Goal: Task Accomplishment & Management: Complete application form

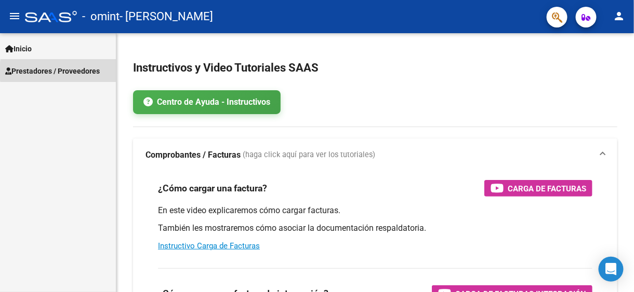
click at [85, 71] on span "Prestadores / Proveedores" at bounding box center [52, 70] width 95 height 11
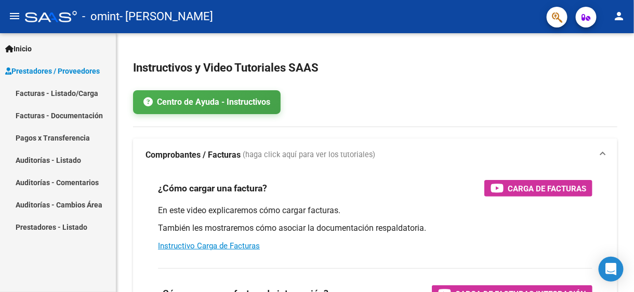
click at [44, 135] on link "Pagos x Transferencia" at bounding box center [58, 138] width 116 height 22
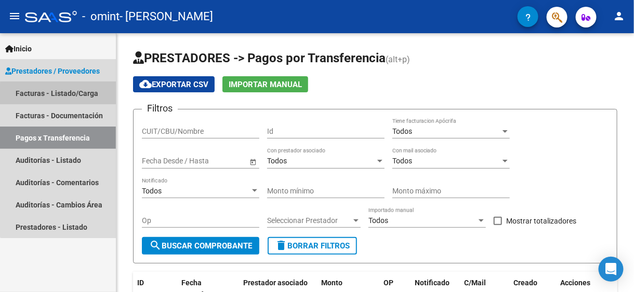
click at [78, 95] on link "Facturas - Listado/Carga" at bounding box center [58, 93] width 116 height 22
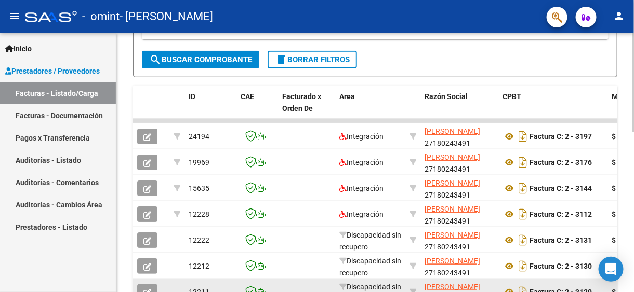
scroll to position [195, 0]
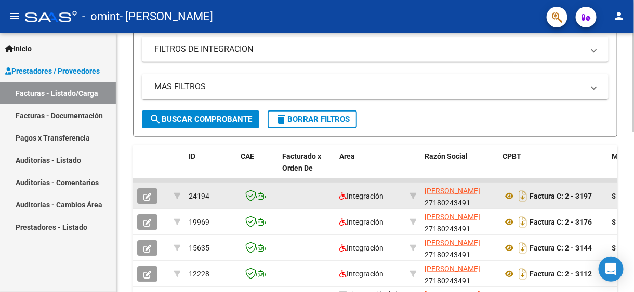
click at [150, 193] on icon "button" at bounding box center [147, 197] width 8 height 8
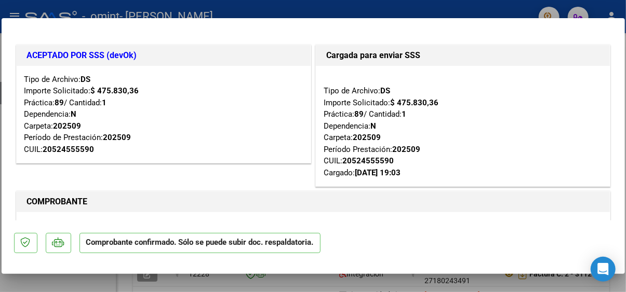
click at [367, 278] on div at bounding box center [313, 146] width 626 height 292
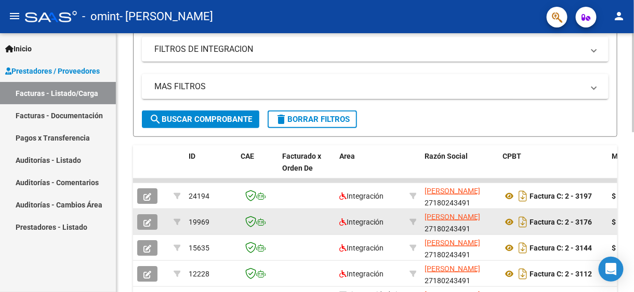
click at [148, 220] on icon "button" at bounding box center [147, 223] width 8 height 8
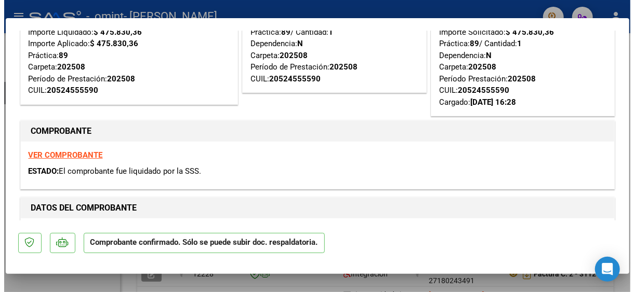
scroll to position [0, 0]
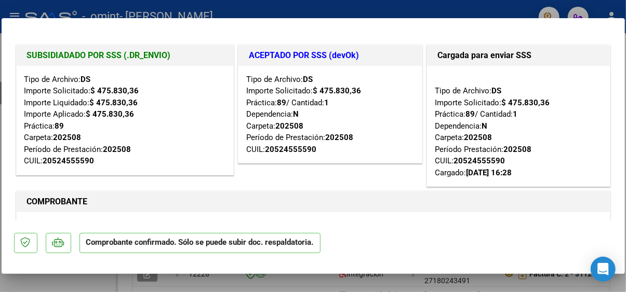
drag, startPoint x: 347, startPoint y: 279, endPoint x: 268, endPoint y: 221, distance: 98.4
click at [347, 279] on div at bounding box center [313, 146] width 626 height 292
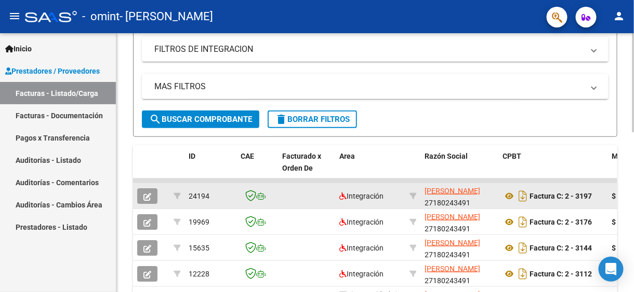
scroll to position [195, 0]
click at [156, 201] on button "button" at bounding box center [147, 197] width 20 height 16
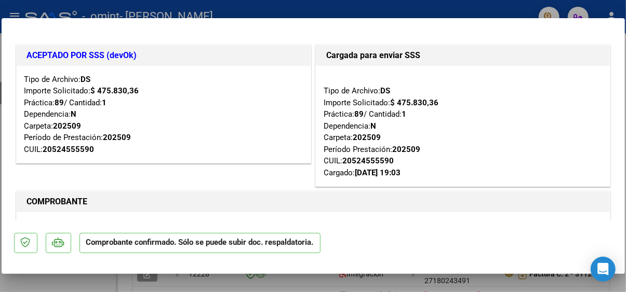
click at [338, 279] on div at bounding box center [313, 146] width 626 height 292
type input "$ 0,00"
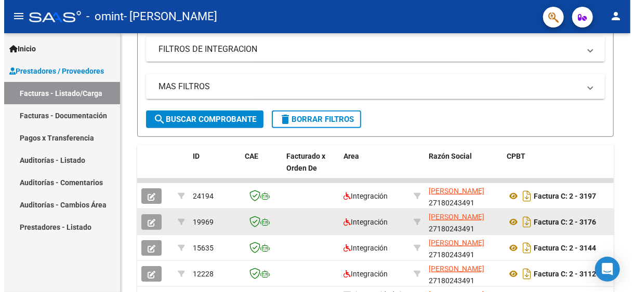
scroll to position [247, 0]
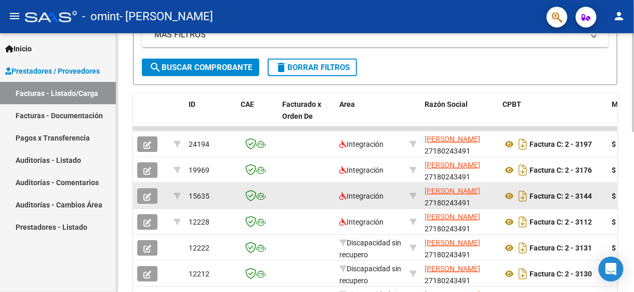
click at [139, 194] on button "button" at bounding box center [147, 197] width 20 height 16
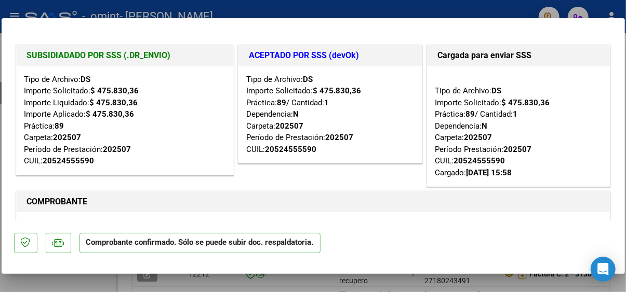
click at [250, 279] on div at bounding box center [313, 146] width 626 height 292
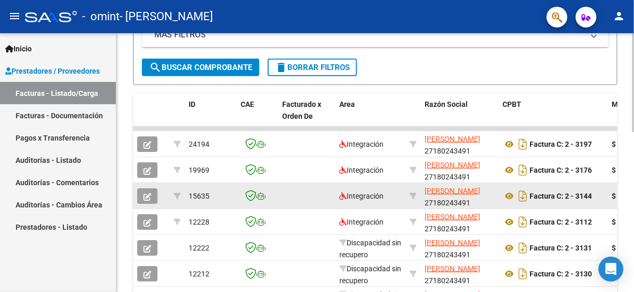
click at [151, 195] on icon "button" at bounding box center [147, 197] width 8 height 8
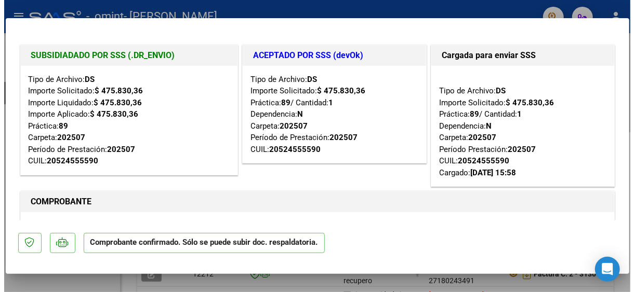
scroll to position [99, 0]
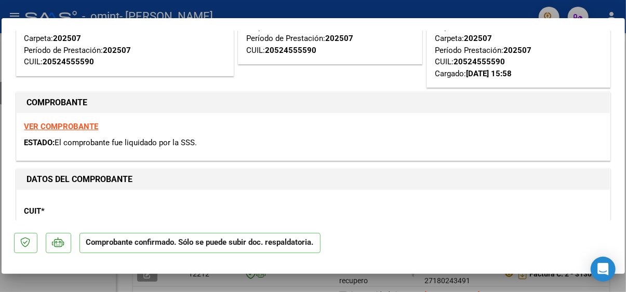
drag, startPoint x: 92, startPoint y: 141, endPoint x: 176, endPoint y: 142, distance: 83.6
click at [173, 142] on span "El comprobante fue liquidado por la SSS." at bounding box center [126, 142] width 142 height 9
click at [176, 142] on span "El comprobante fue liquidado por la SSS." at bounding box center [126, 142] width 142 height 9
click at [190, 280] on div at bounding box center [313, 146] width 626 height 292
type input "$ 0,00"
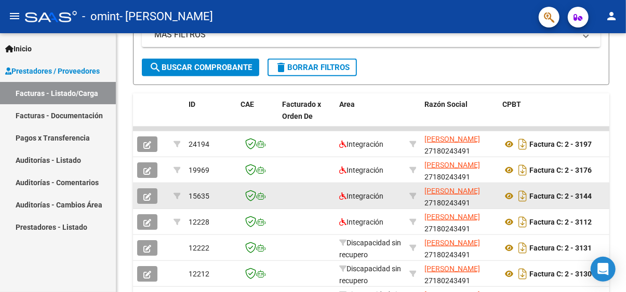
scroll to position [247, 0]
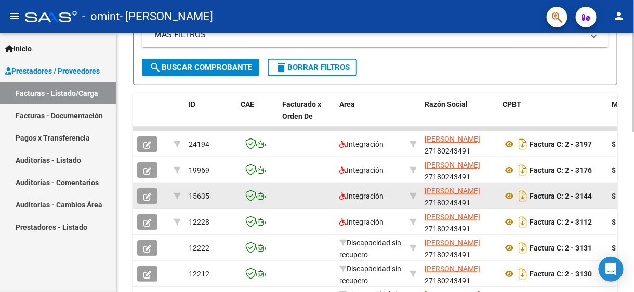
click at [155, 196] on button "button" at bounding box center [147, 197] width 20 height 16
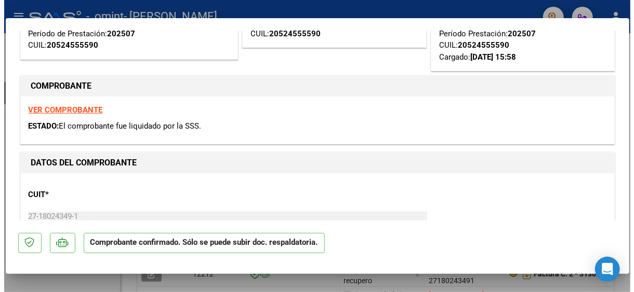
scroll to position [156, 0]
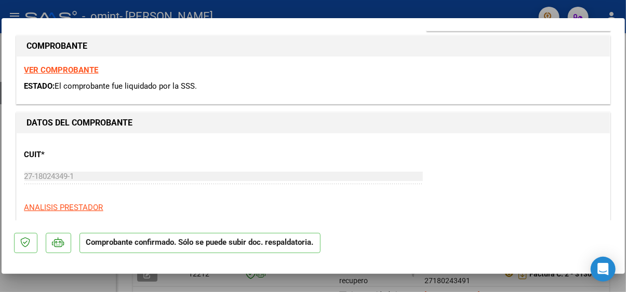
click at [204, 277] on div at bounding box center [313, 146] width 626 height 292
type input "$ 0,00"
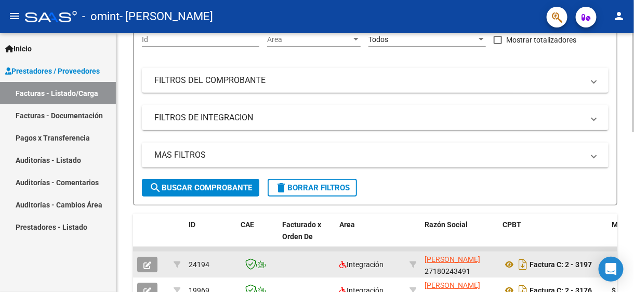
scroll to position [298, 0]
